Goal: Information Seeking & Learning: Learn about a topic

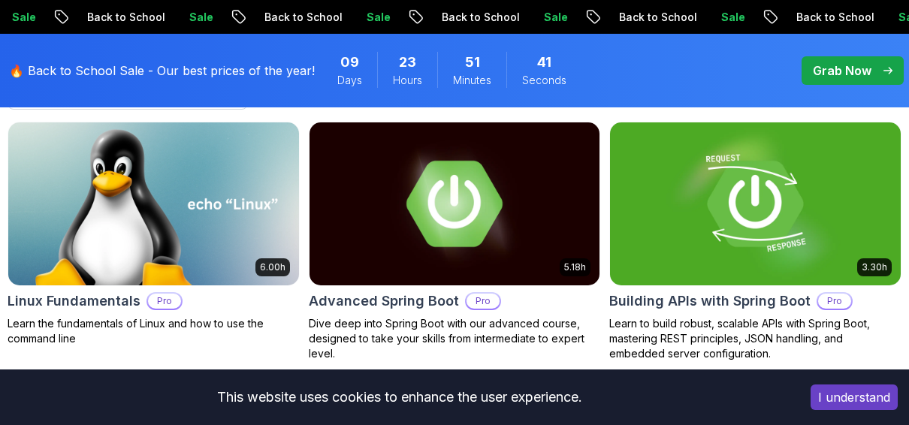
click at [836, 395] on button "I understand" at bounding box center [854, 398] width 87 height 26
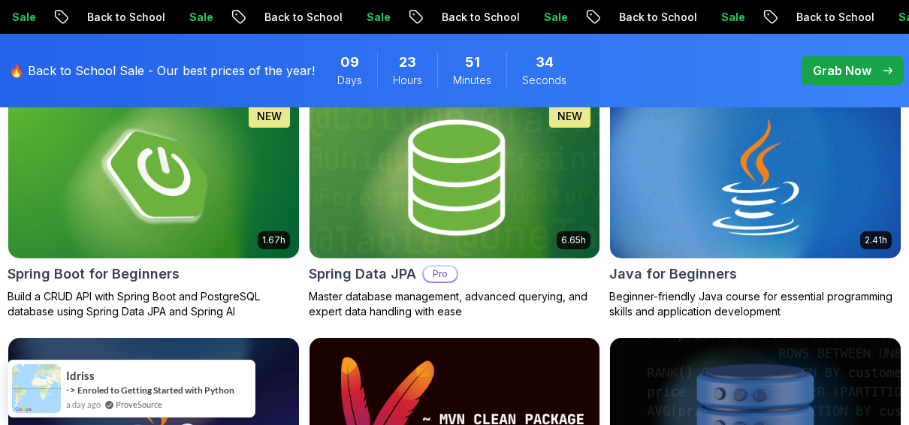
scroll to position [798, 0]
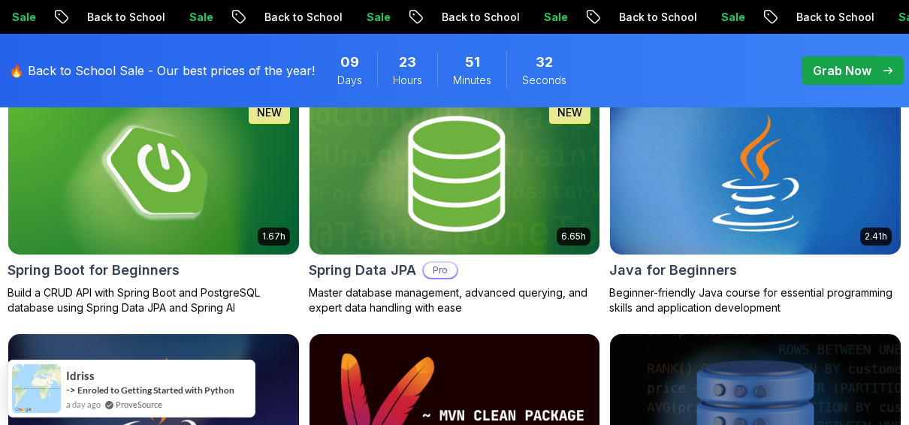
click at [450, 288] on p "Master database management, advanced querying, and expert data handling with ea…" at bounding box center [455, 300] width 292 height 30
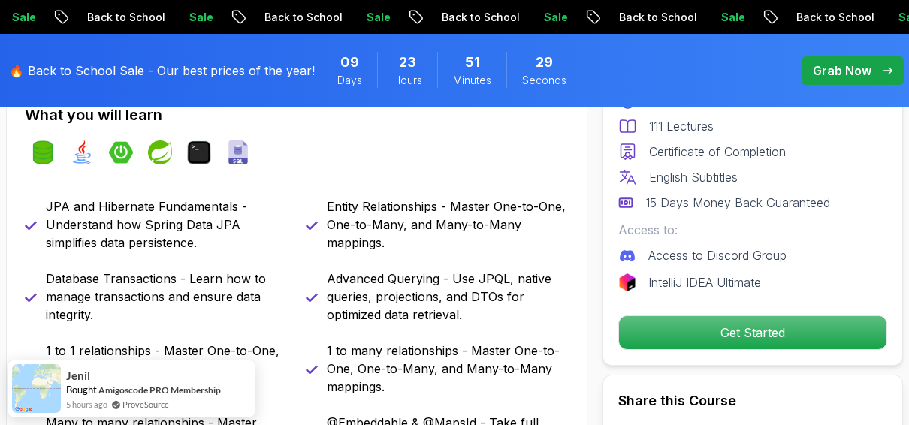
scroll to position [592, 0]
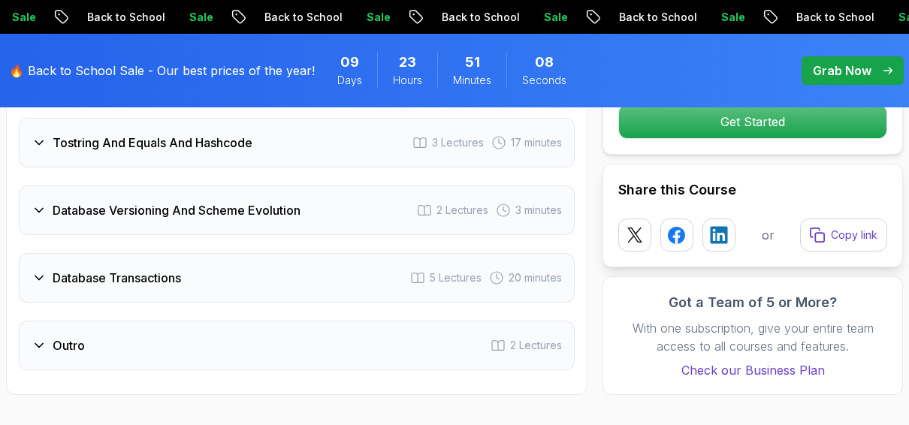
scroll to position [3395, 0]
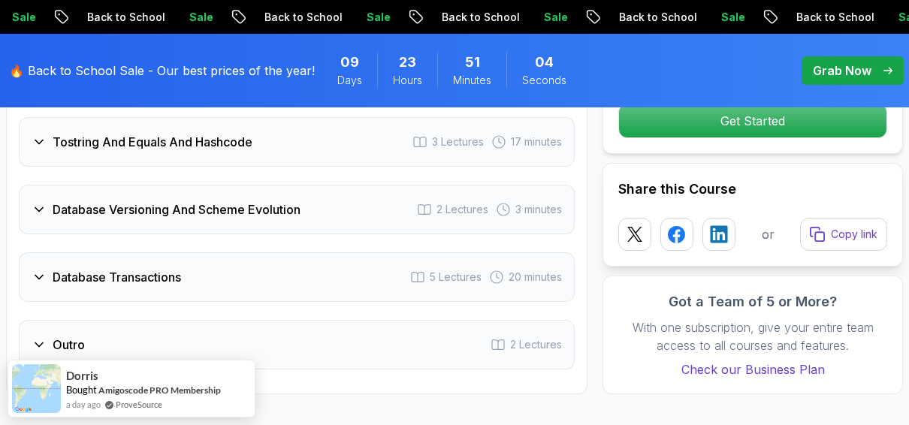
drag, startPoint x: 291, startPoint y: 223, endPoint x: 193, endPoint y: 222, distance: 97.7
click at [193, 252] on div "Database Transactions 5 Lectures 20 minutes" at bounding box center [297, 277] width 556 height 50
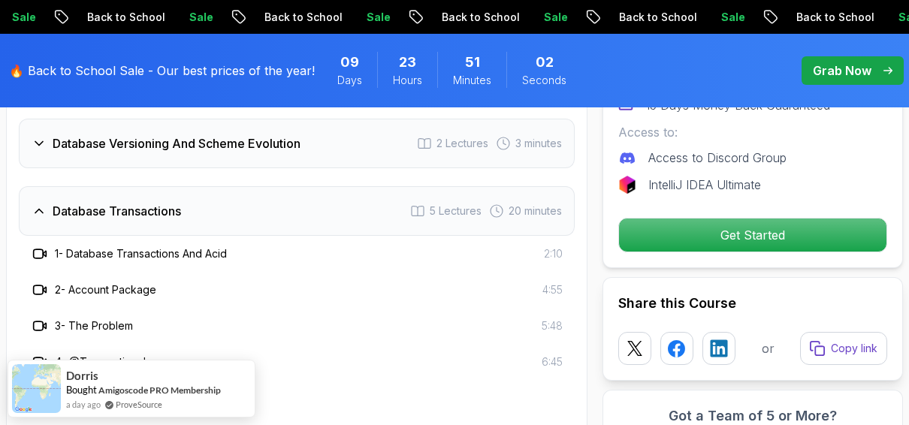
scroll to position [3314, 0]
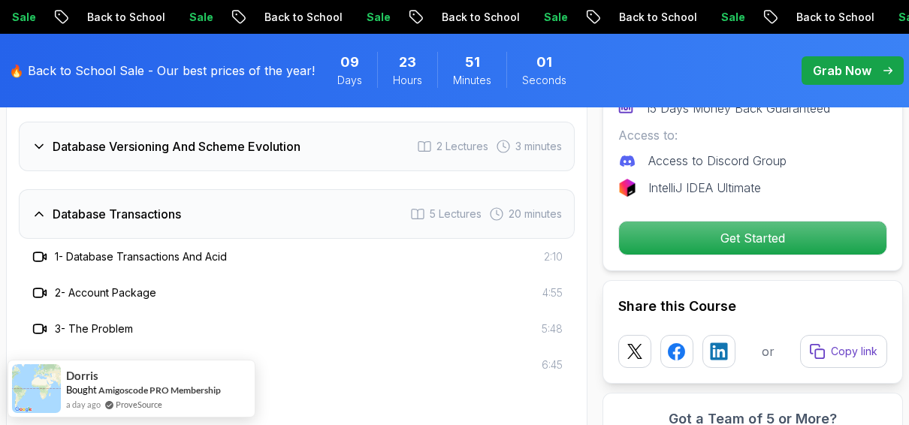
click at [95, 205] on h3 "Database Transactions" at bounding box center [117, 214] width 128 height 18
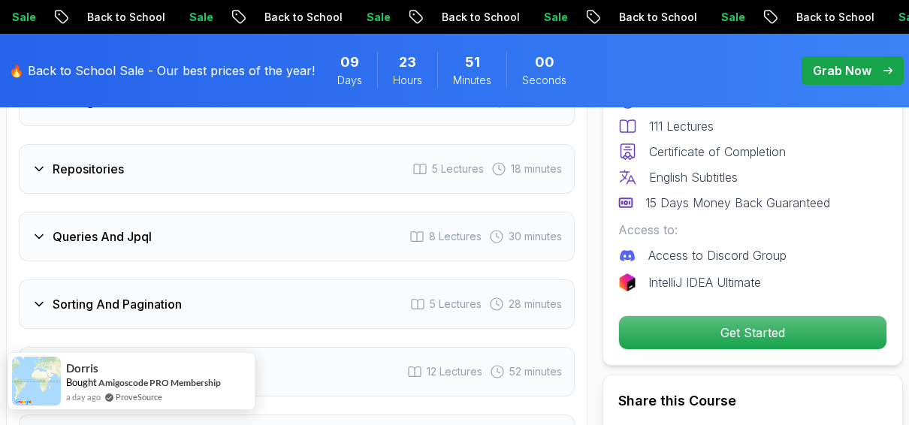
scroll to position [2258, 0]
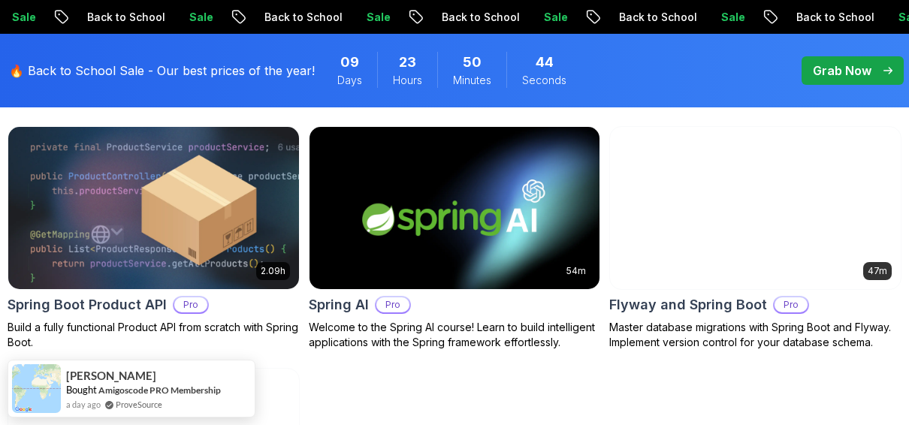
scroll to position [1215, 0]
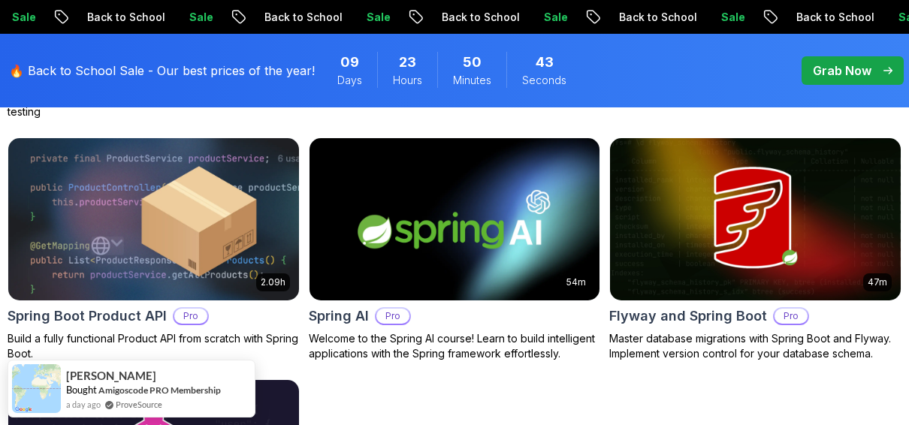
click at [394, 224] on img at bounding box center [454, 219] width 305 height 171
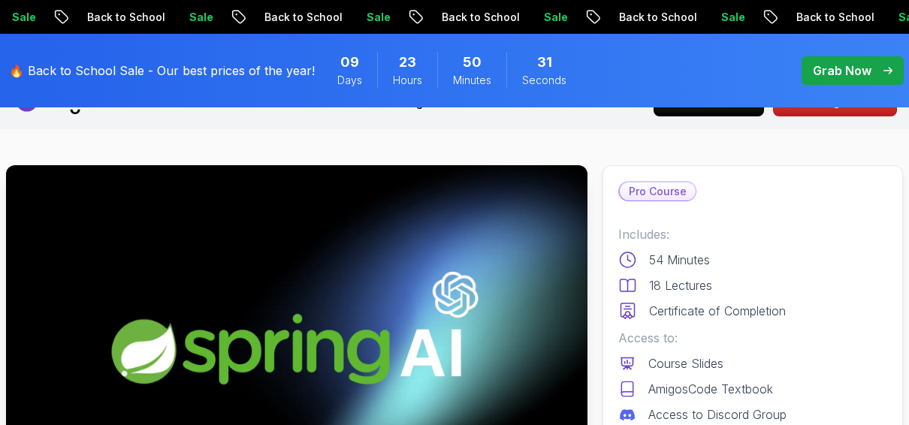
scroll to position [35, 0]
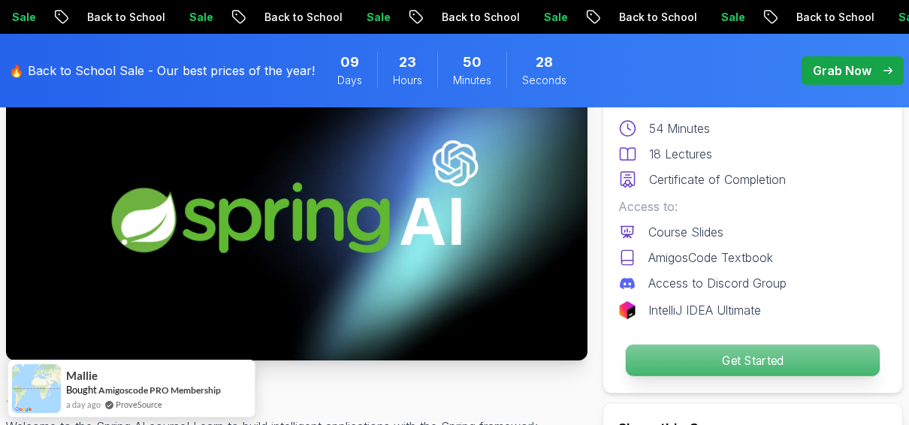
click at [695, 355] on p "Get Started" at bounding box center [753, 361] width 254 height 32
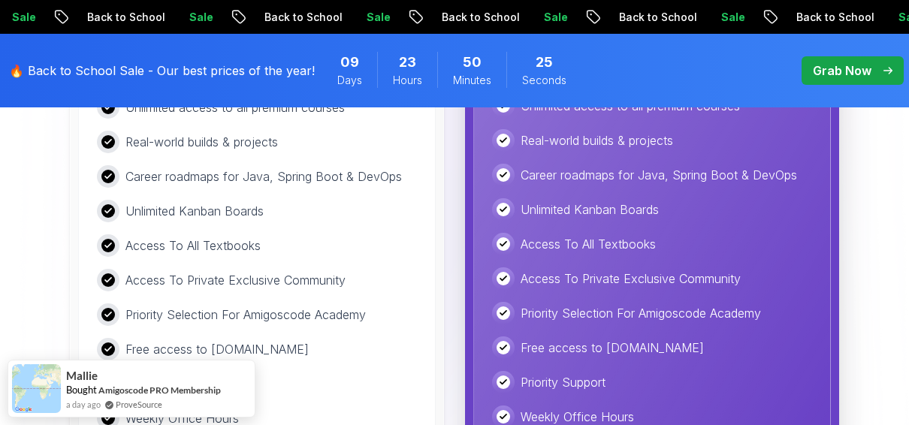
scroll to position [2871, 0]
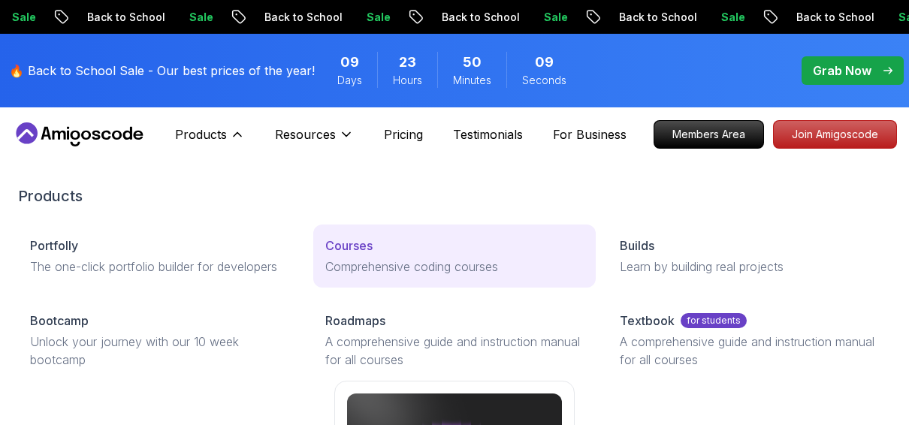
click at [358, 258] on p "Comprehensive coding courses" at bounding box center [454, 267] width 259 height 18
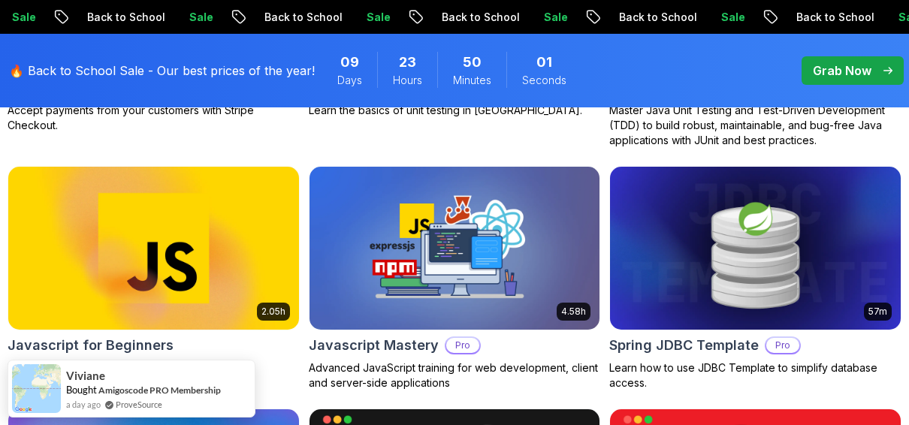
scroll to position [2984, 0]
